Goal: Transaction & Acquisition: Purchase product/service

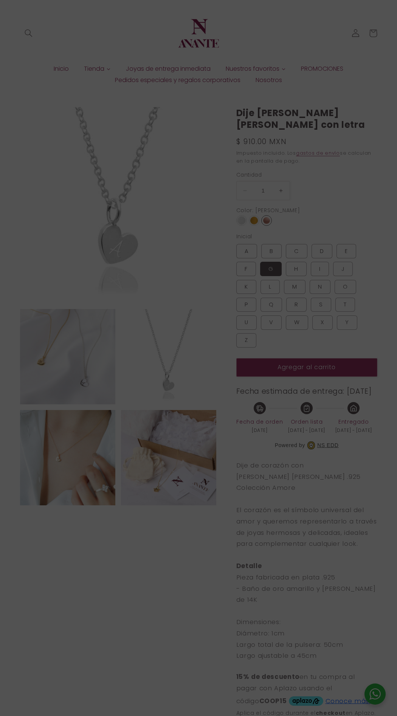
select select "{"isForProduct":true,"id":43715992715418,"title":"Plata / A","available":true,"…"
